Goal: Transaction & Acquisition: Book appointment/travel/reservation

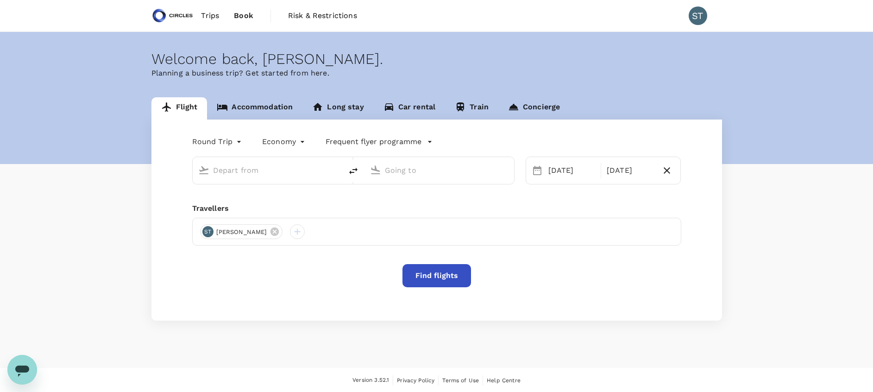
click at [280, 174] on input "text" at bounding box center [268, 170] width 110 height 14
click at [273, 104] on link "Accommodation" at bounding box center [254, 108] width 95 height 22
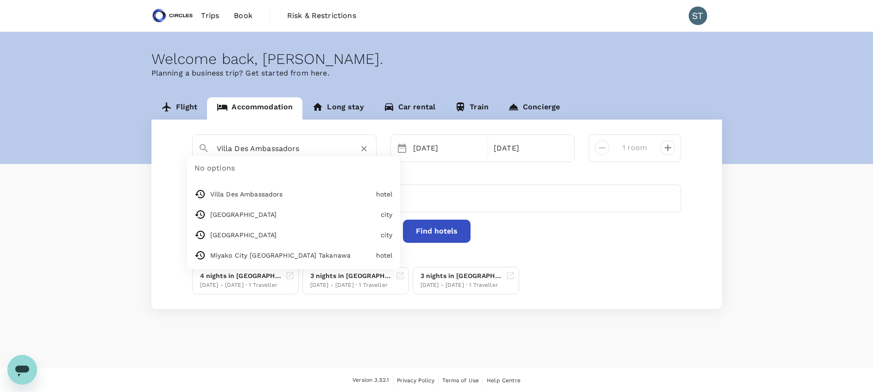
drag, startPoint x: 302, startPoint y: 148, endPoint x: 188, endPoint y: 153, distance: 114.1
click at [188, 153] on div "Villa Des Ambassadors No options Villa Des Ambassadors hotel [GEOGRAPHIC_DATA] …" at bounding box center [436, 148] width 503 height 28
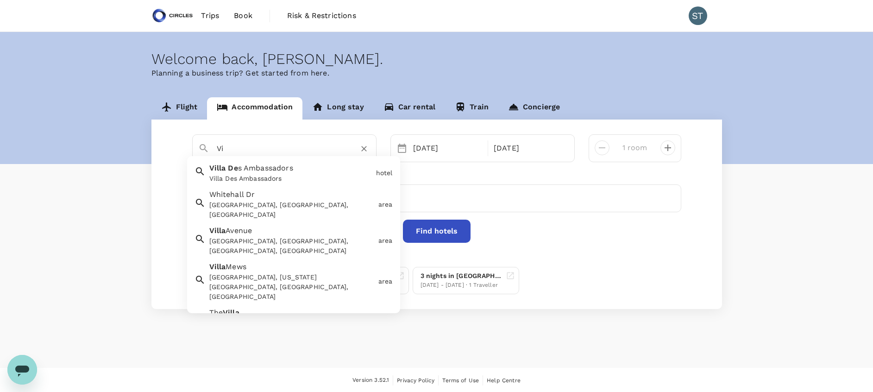
type input "V"
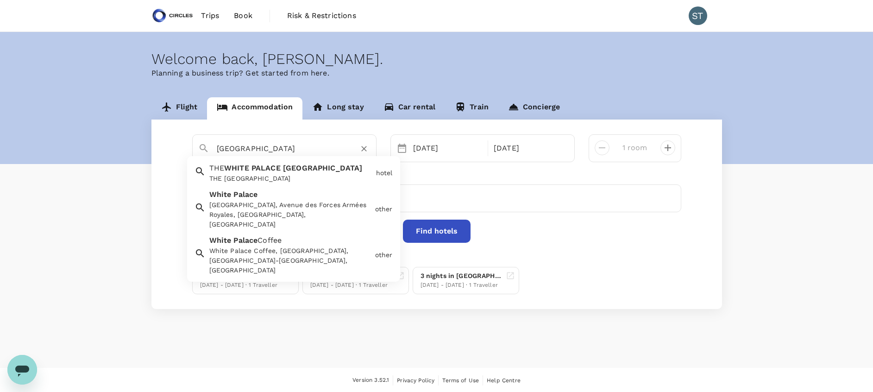
click at [269, 171] on span "PALACE" at bounding box center [265, 167] width 29 height 9
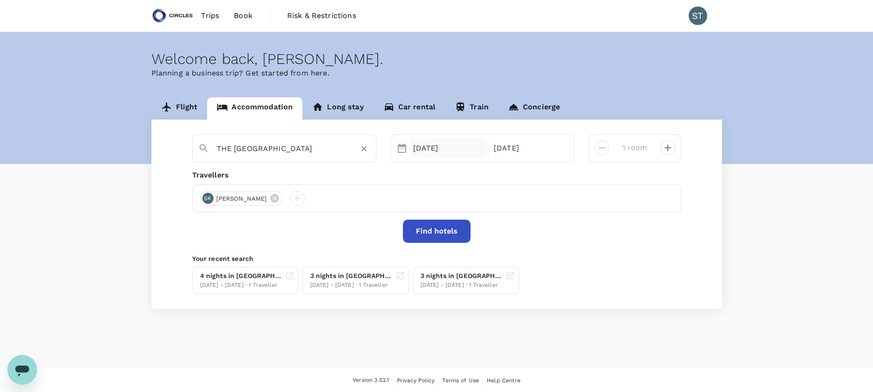
type input "THE [GEOGRAPHIC_DATA]"
click at [429, 153] on div "[DATE]" at bounding box center [447, 148] width 77 height 19
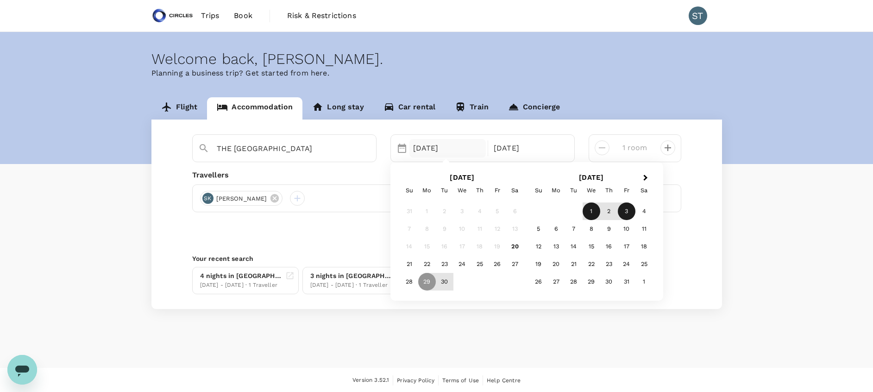
click at [588, 210] on div "1" at bounding box center [592, 211] width 18 height 18
click at [517, 208] on div "4" at bounding box center [515, 211] width 18 height 18
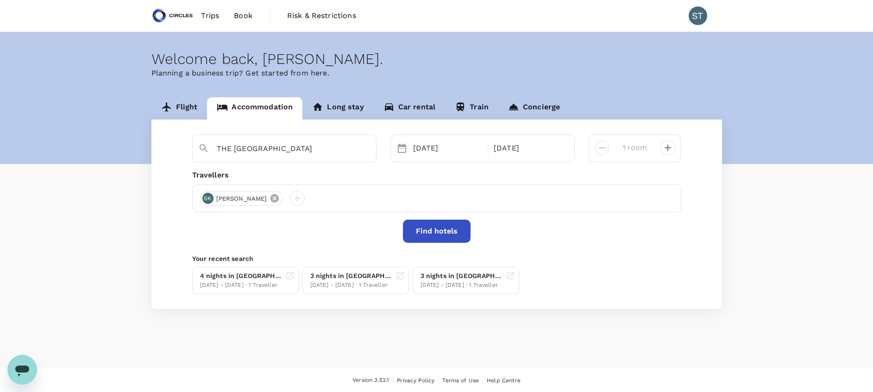
click at [270, 199] on icon at bounding box center [275, 198] width 10 height 10
click at [239, 199] on div at bounding box center [436, 198] width 489 height 28
click at [209, 198] on div at bounding box center [207, 198] width 15 height 15
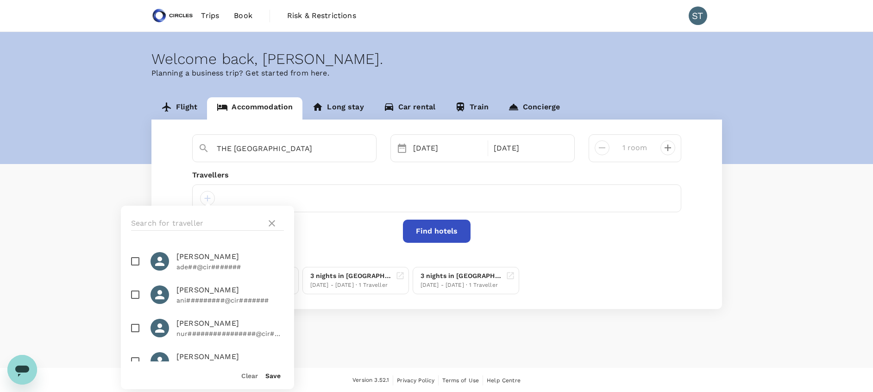
click at [134, 358] on input "checkbox" at bounding box center [135, 361] width 19 height 19
checkbox input "true"
click at [274, 374] on button "Save" at bounding box center [272, 375] width 15 height 7
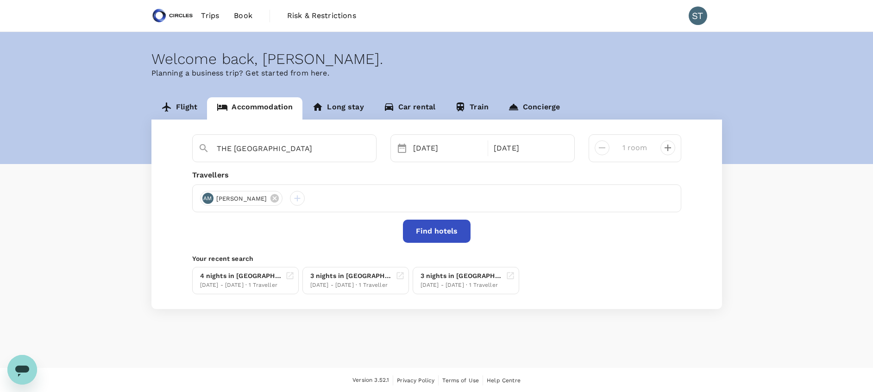
click at [433, 233] on button "Find hotels" at bounding box center [437, 231] width 68 height 23
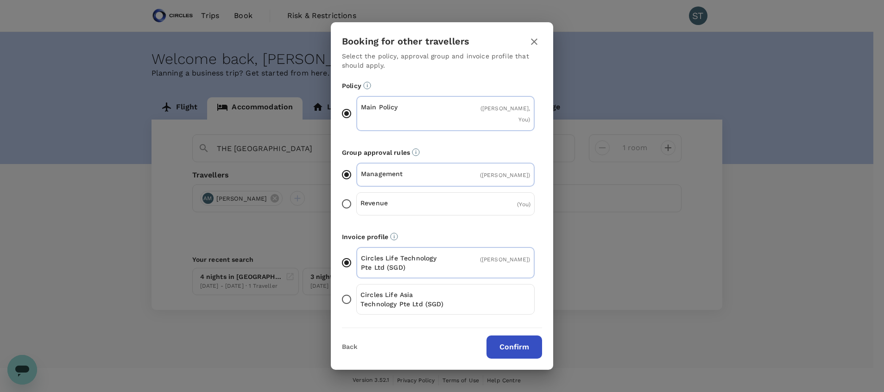
click at [511, 341] on button "Confirm" at bounding box center [514, 346] width 56 height 23
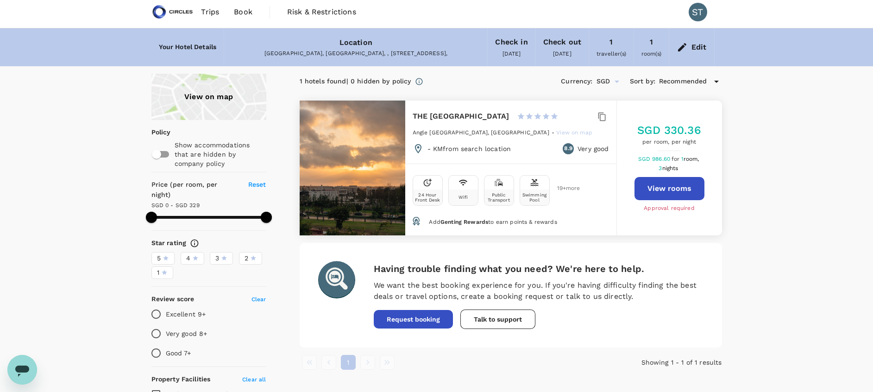
scroll to position [4, 0]
click at [670, 191] on button "View rooms" at bounding box center [670, 187] width 70 height 23
type input "328"
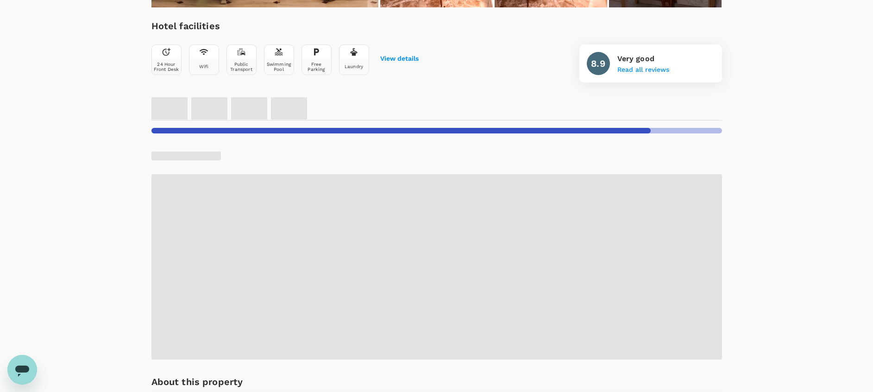
scroll to position [325, 0]
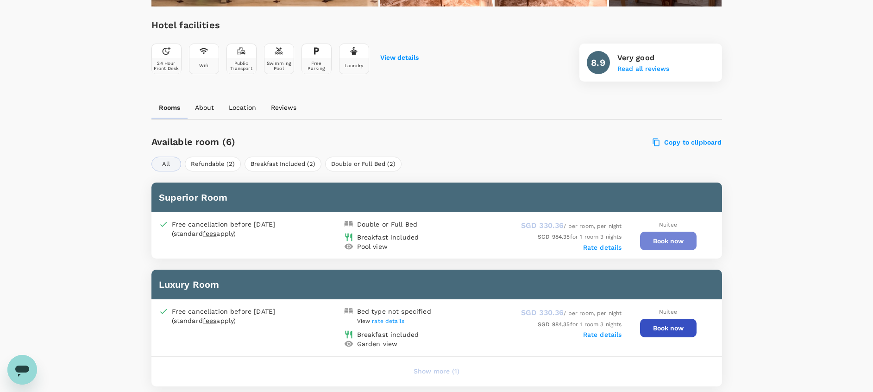
click at [664, 239] on button "Book now" at bounding box center [668, 241] width 57 height 19
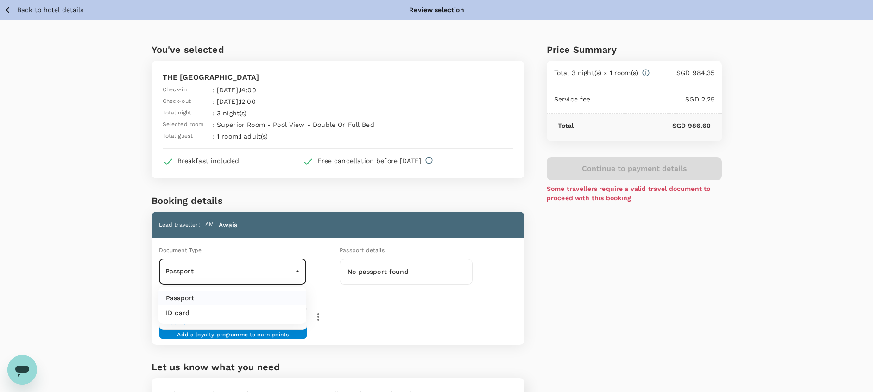
click at [267, 274] on body "Back to hotel details Review selection You've selected THE WHITE PALACE RABAT C…" at bounding box center [442, 250] width 884 height 500
click at [255, 294] on li "Passport" at bounding box center [232, 297] width 148 height 15
